Goal: Find specific page/section: Find specific page/section

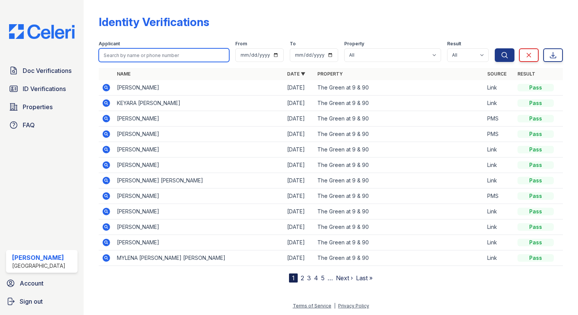
click at [130, 59] on input "search" at bounding box center [164, 55] width 131 height 14
type input "[PERSON_NAME]"
click at [495, 48] on button "Search" at bounding box center [505, 55] width 20 height 14
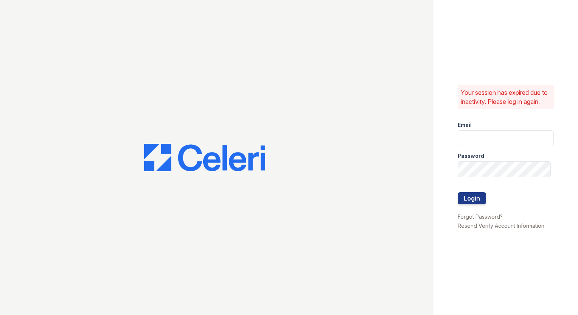
type input "[EMAIL_ADDRESS][DOMAIN_NAME]"
click at [466, 205] on button "Login" at bounding box center [472, 199] width 28 height 12
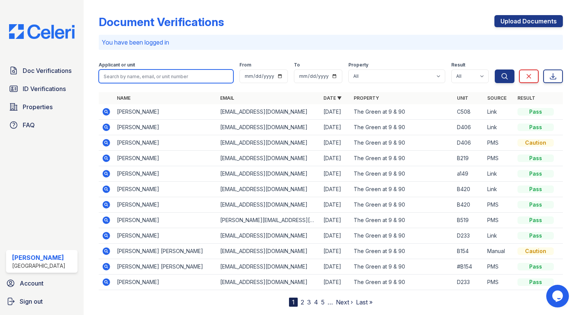
click at [129, 74] on input "search" at bounding box center [166, 77] width 135 height 14
type input "[PERSON_NAME]"
click at [495, 70] on button "Search" at bounding box center [505, 77] width 20 height 14
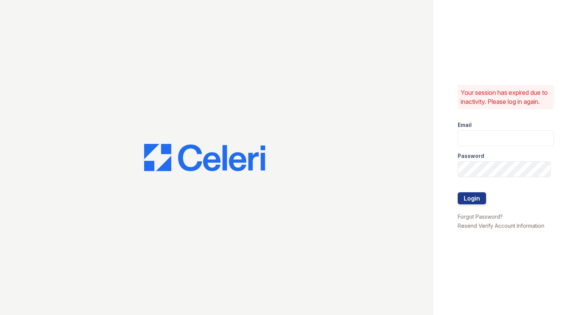
type input "[EMAIL_ADDRESS][DOMAIN_NAME]"
drag, startPoint x: 480, startPoint y: 200, endPoint x: 450, endPoint y: 192, distance: 31.1
click at [480, 200] on button "Login" at bounding box center [472, 199] width 28 height 12
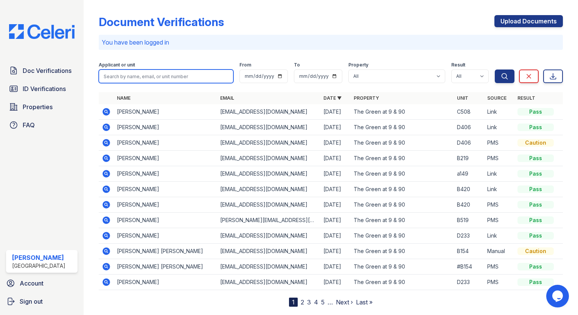
click at [167, 78] on input "search" at bounding box center [166, 77] width 135 height 14
type input "[PERSON_NAME]"
click at [495, 70] on button "Search" at bounding box center [505, 77] width 20 height 14
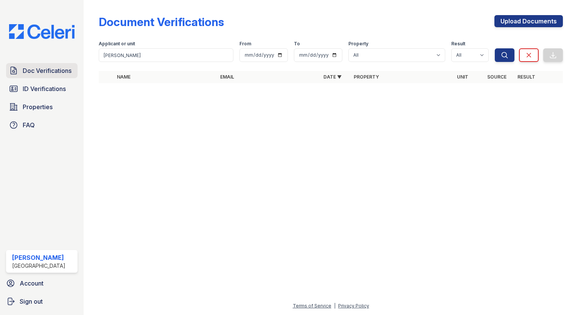
click at [56, 72] on span "Doc Verifications" at bounding box center [47, 70] width 49 height 9
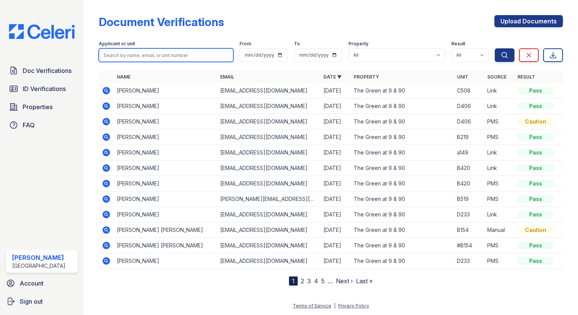
click at [165, 52] on input "search" at bounding box center [166, 55] width 135 height 14
type input "[PERSON_NAME]"
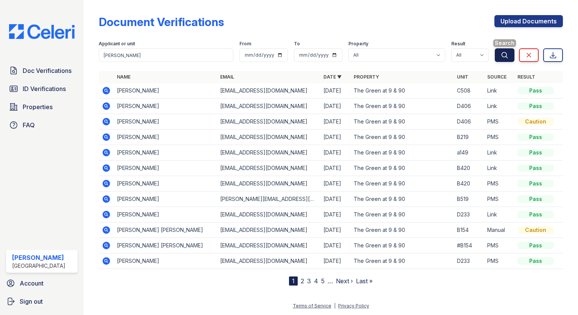
click at [506, 56] on icon "submit" at bounding box center [505, 55] width 6 height 6
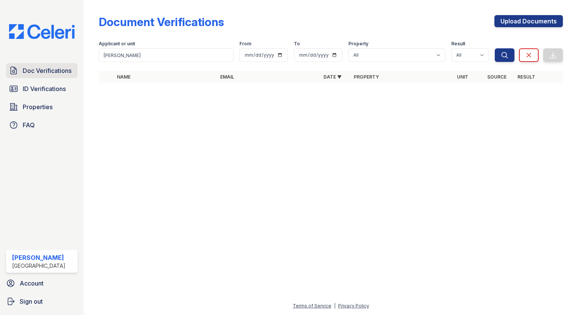
click at [44, 73] on span "Doc Verifications" at bounding box center [47, 70] width 49 height 9
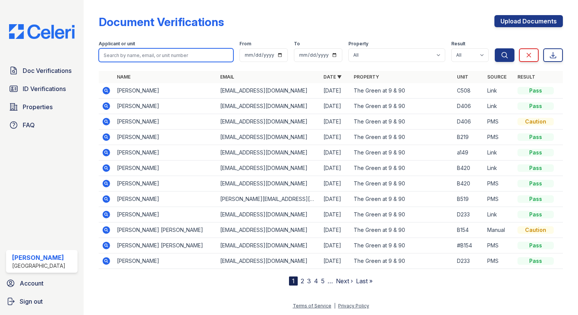
click at [150, 51] on input "search" at bounding box center [166, 55] width 135 height 14
type input "johm"
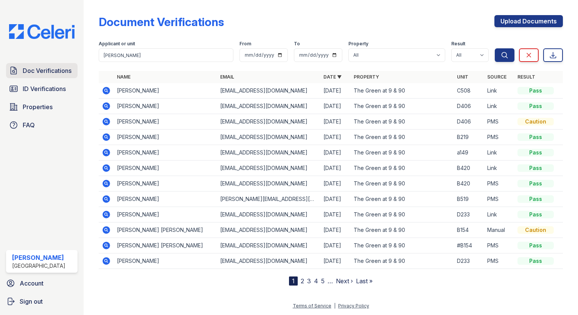
click at [40, 75] on span "Doc Verifications" at bounding box center [47, 70] width 49 height 9
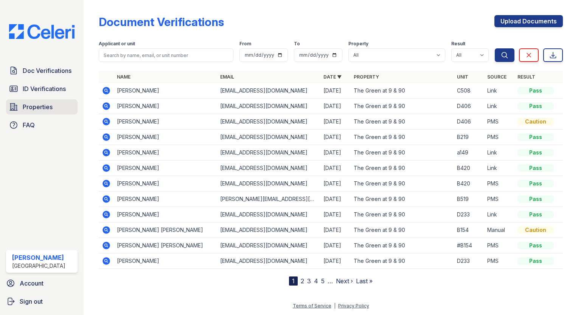
click at [35, 107] on span "Properties" at bounding box center [38, 107] width 30 height 9
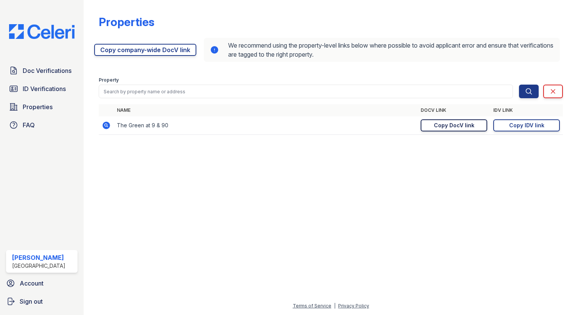
click at [434, 127] on div "Copy DocV link" at bounding box center [454, 126] width 40 height 8
drag, startPoint x: 472, startPoint y: 123, endPoint x: 462, endPoint y: 108, distance: 18.5
click at [472, 123] on div "Copy DocV link" at bounding box center [454, 126] width 40 height 8
click at [503, 126] on link "Copy IDV link Copy link" at bounding box center [526, 126] width 67 height 12
